Goal: Check status: Check status

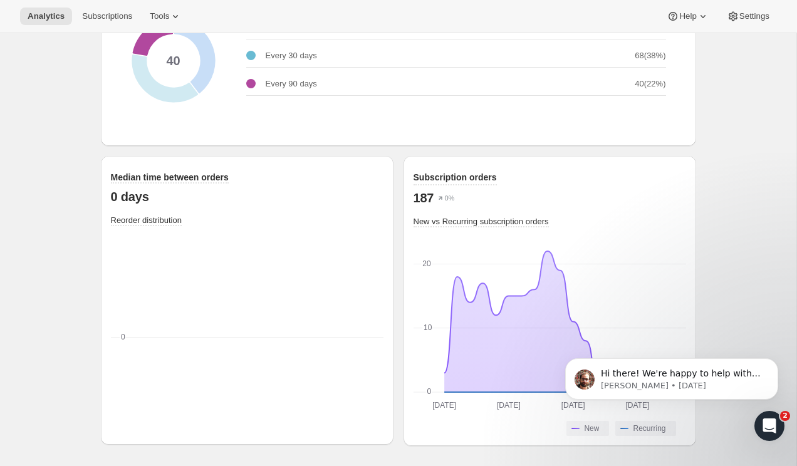
scroll to position [1665, 0]
click at [111, 249] on icon "0 0" at bounding box center [247, 341] width 272 height 188
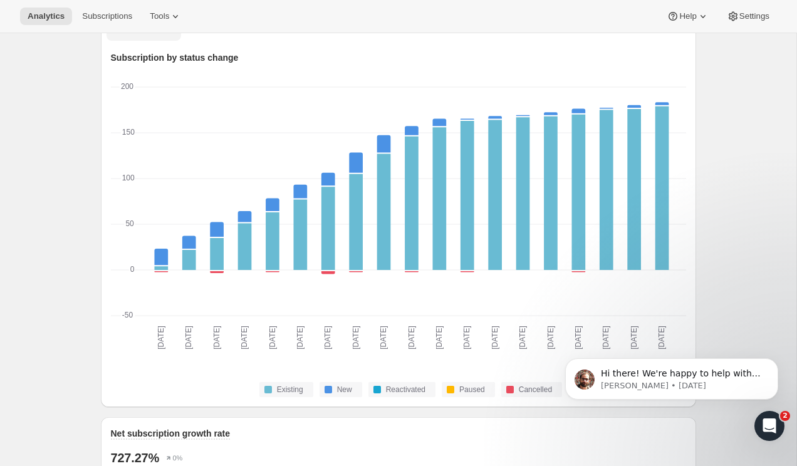
scroll to position [0, 0]
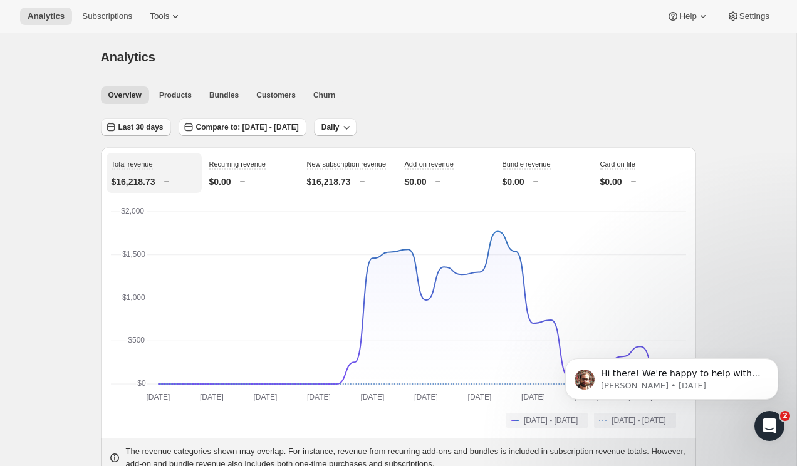
click at [159, 130] on span "Last 30 days" at bounding box center [140, 127] width 45 height 10
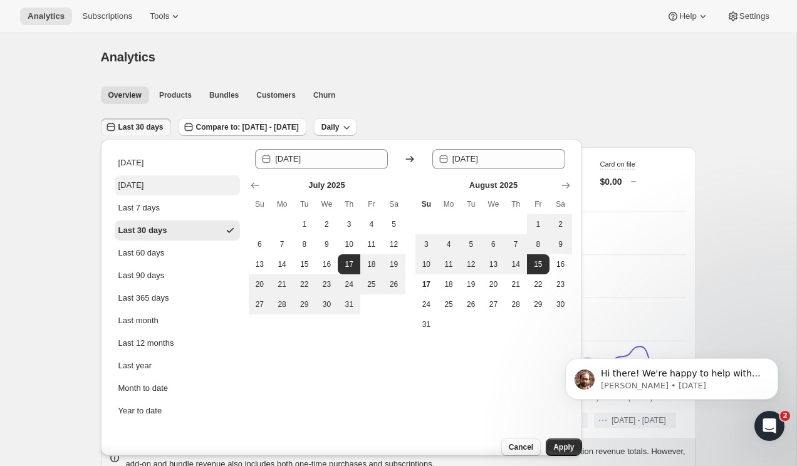
click at [134, 188] on div "[DATE]" at bounding box center [131, 185] width 26 height 13
type input "[DATE]"
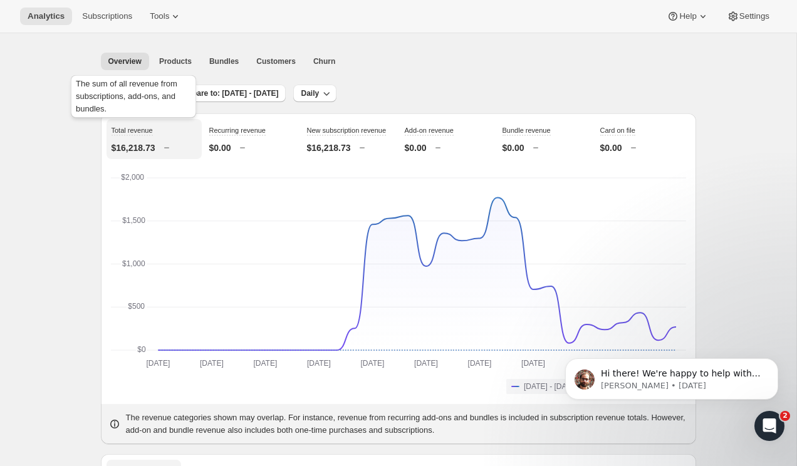
scroll to position [34, 0]
click at [261, 96] on span "Compare to: [DATE] - [DATE]" at bounding box center [226, 93] width 103 height 10
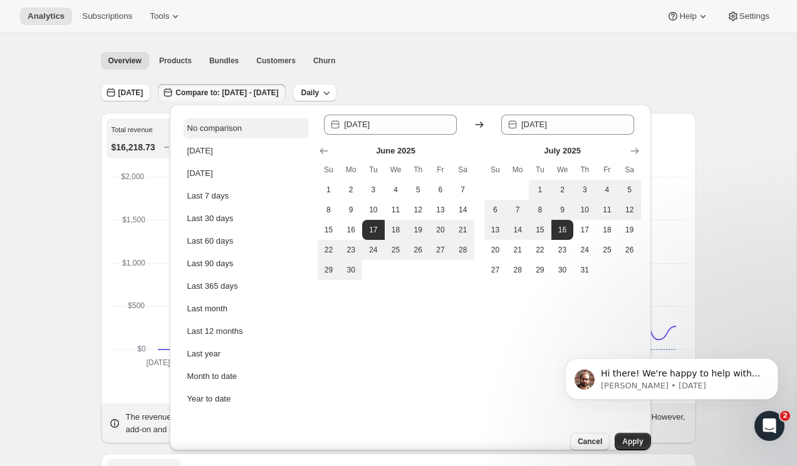
click at [227, 135] on button "No comparison" at bounding box center [246, 128] width 125 height 20
type input "[DATE]"
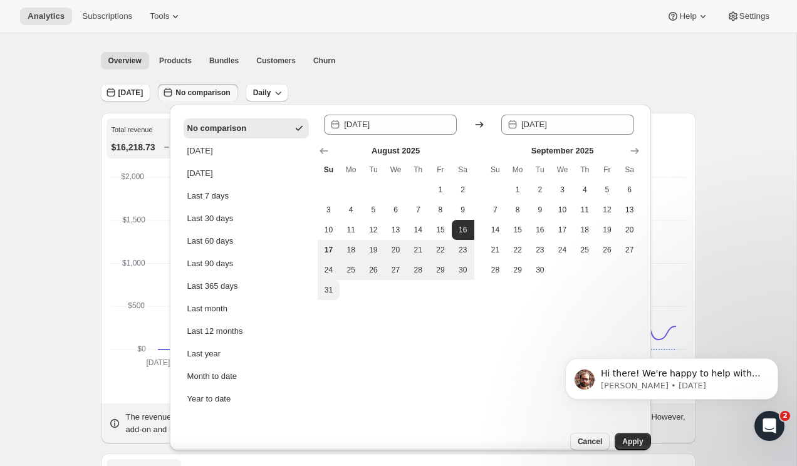
click html "Hi there! We're happy to help with that. What app are you migrating subscriptio…"
click at [622, 437] on span "Apply" at bounding box center [632, 442] width 21 height 10
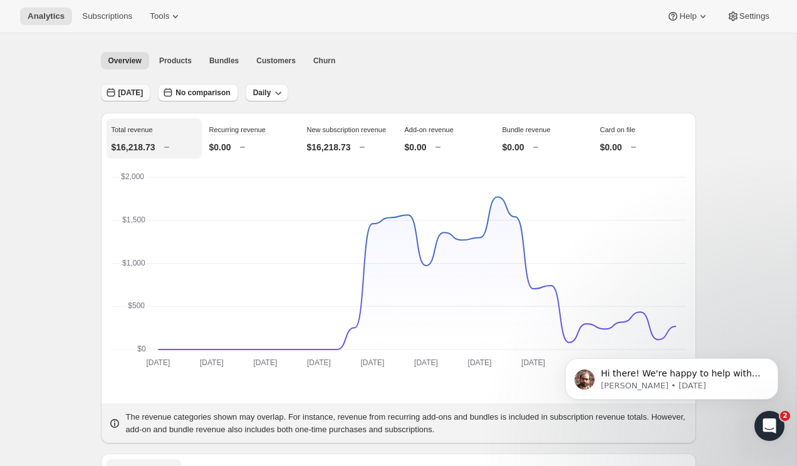
click at [141, 97] on span "[DATE]" at bounding box center [130, 93] width 25 height 10
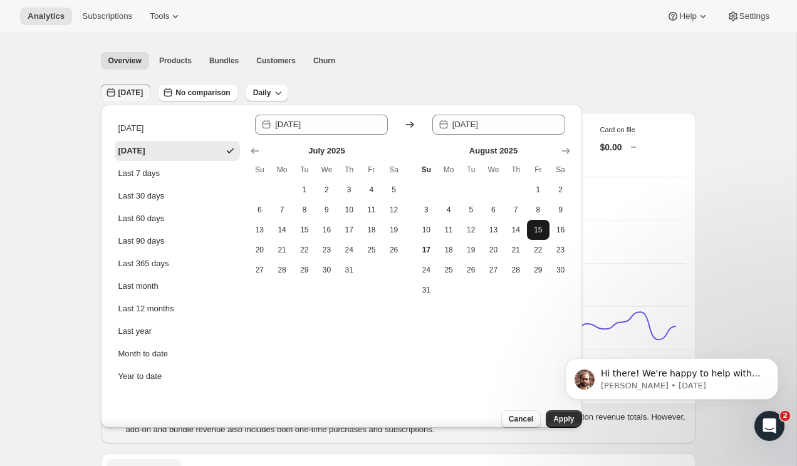
click at [537, 228] on span "15" at bounding box center [538, 230] width 13 height 10
click at [533, 234] on span "15" at bounding box center [538, 230] width 13 height 10
click at [537, 232] on span "15" at bounding box center [538, 230] width 13 height 10
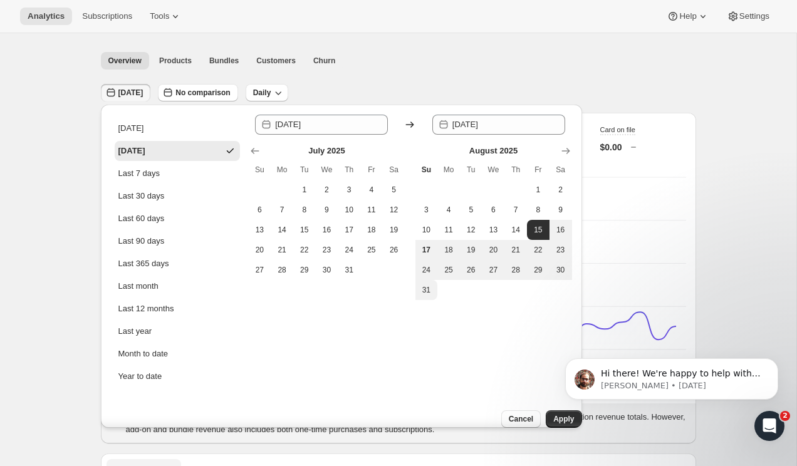
click html "Hi there! We're happy to help with that. What app are you migrating subscriptio…"
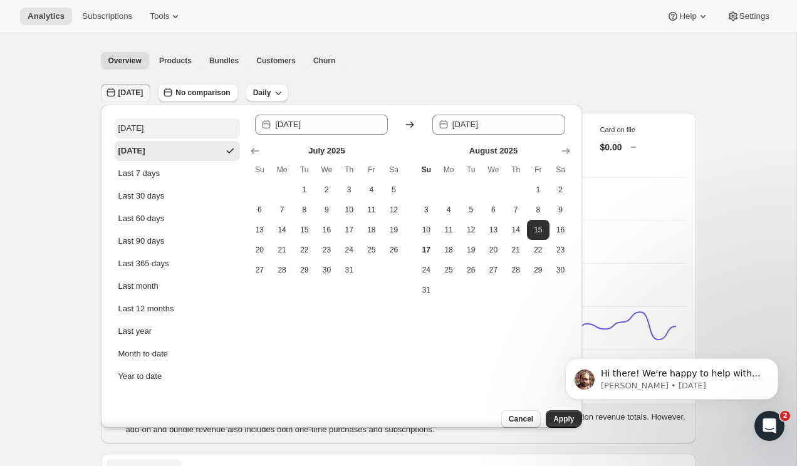
click at [167, 132] on button "[DATE]" at bounding box center [177, 128] width 125 height 20
type input "[DATE]"
click html "Hi there! We're happy to help with that. What app are you migrating subscriptio…"
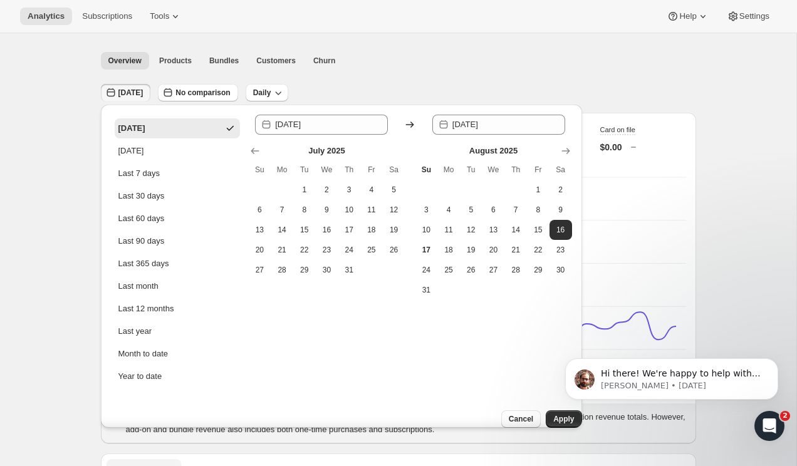
click html "Hi there! We're happy to help with that. What app are you migrating subscriptio…"
click at [553, 414] on span "Apply" at bounding box center [563, 419] width 21 height 10
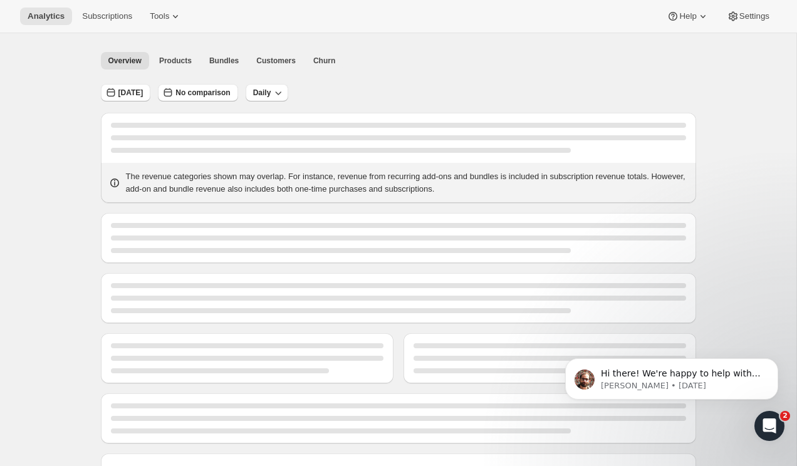
click at [551, 406] on div at bounding box center [398, 405] width 575 height 5
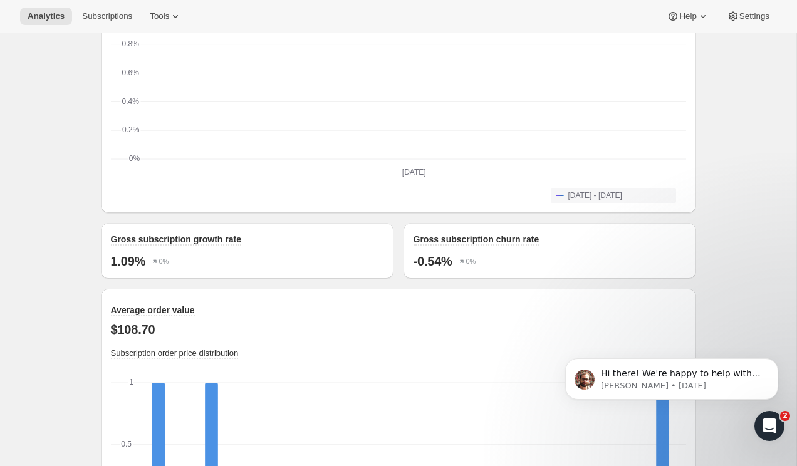
scroll to position [1080, 0]
